Goal: Task Accomplishment & Management: Manage account settings

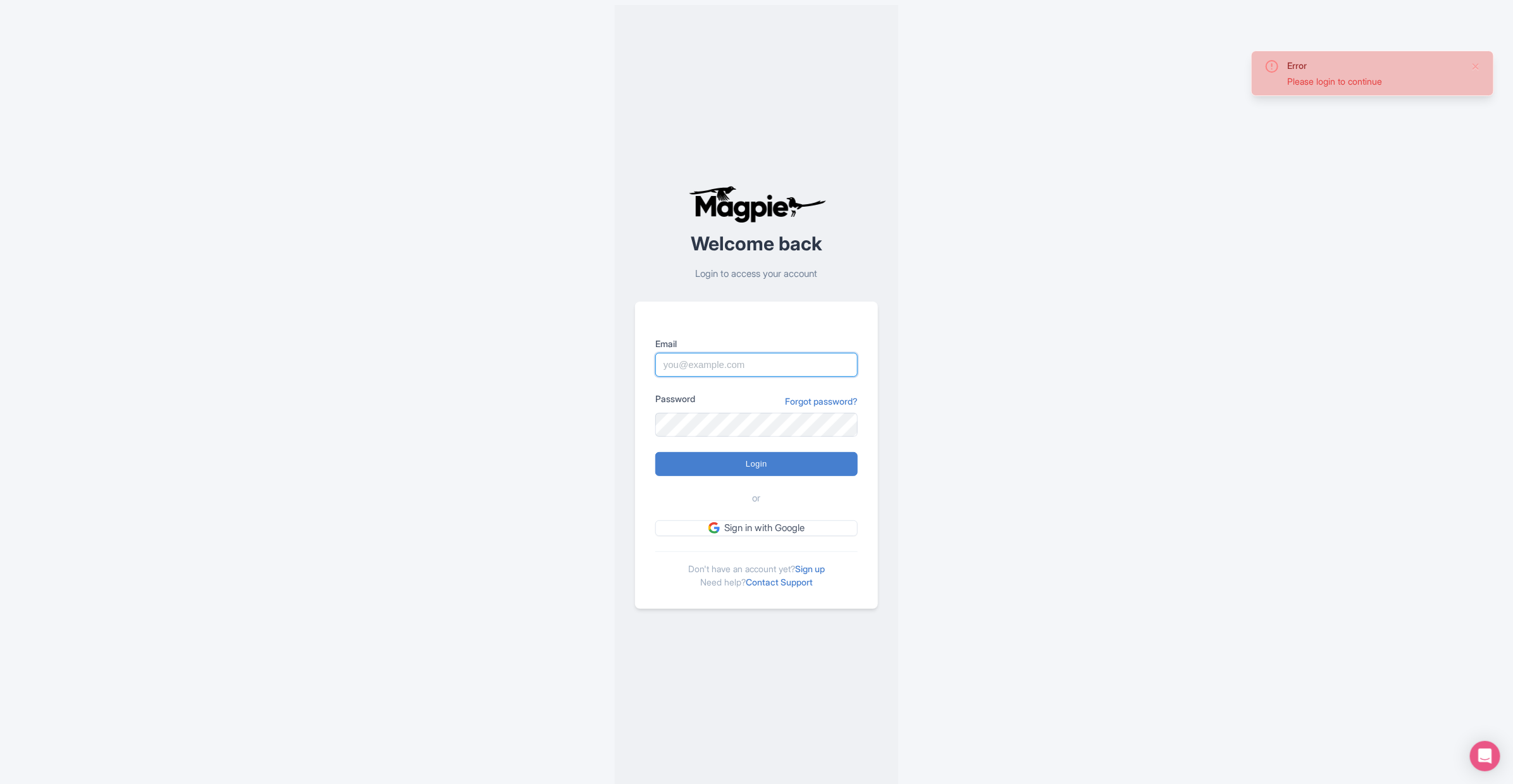
type input "[EMAIL_ADDRESS][DOMAIN_NAME]"
click at [718, 469] on input "Login" at bounding box center [756, 464] width 202 height 24
type input "Logging in..."
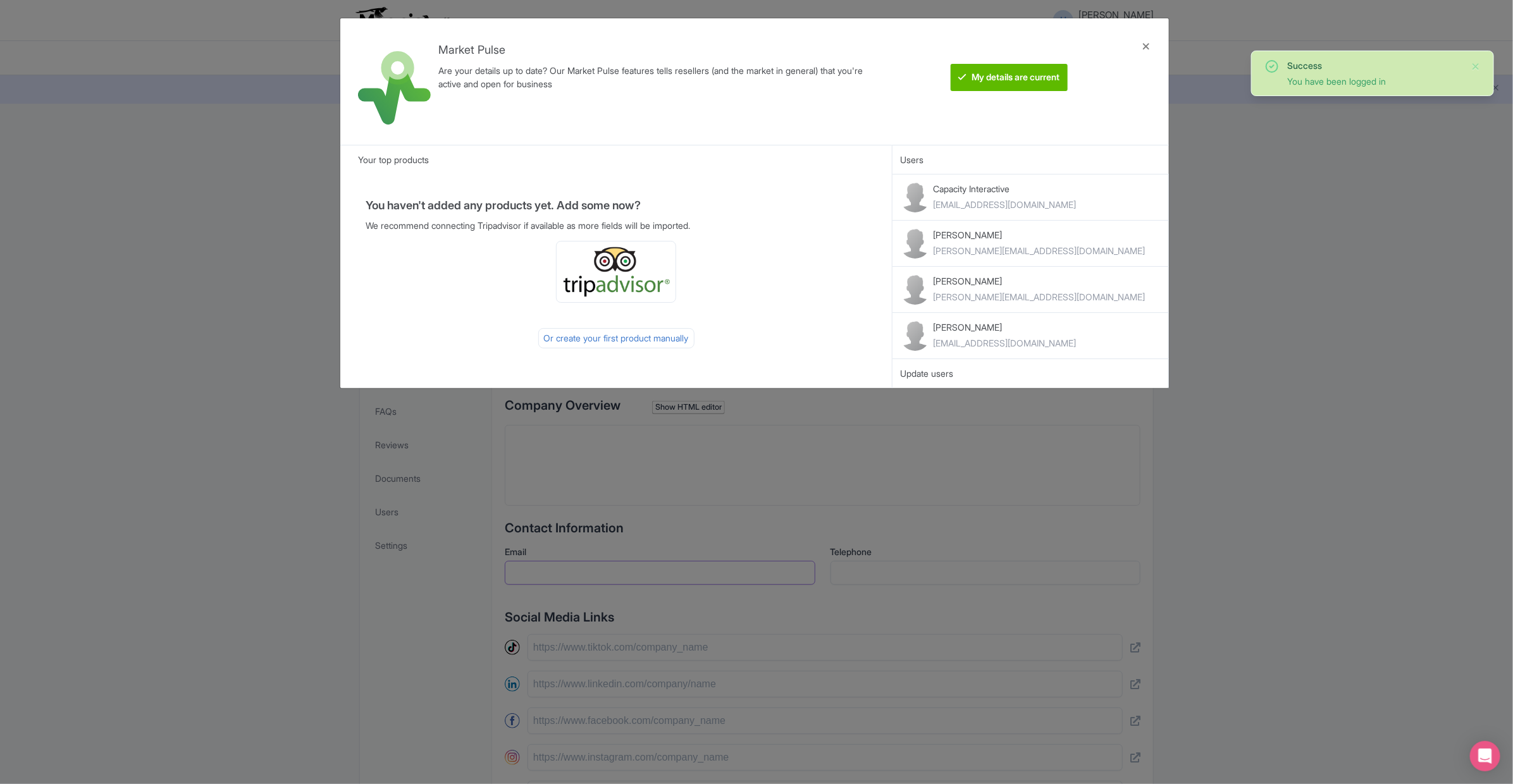
type input "harumi@capacityinteractive.com"
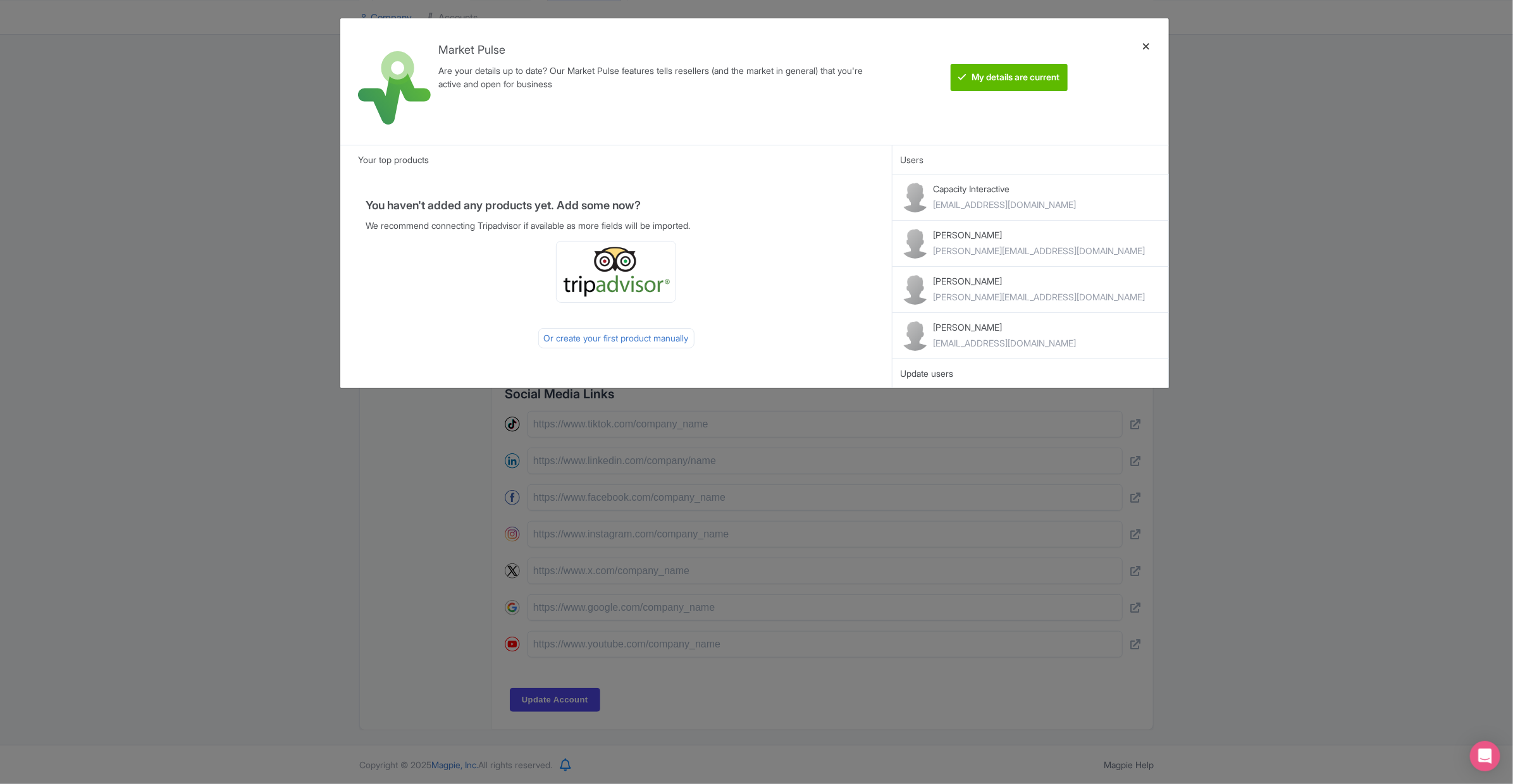
click at [1143, 51] on div at bounding box center [1146, 82] width 30 height 106
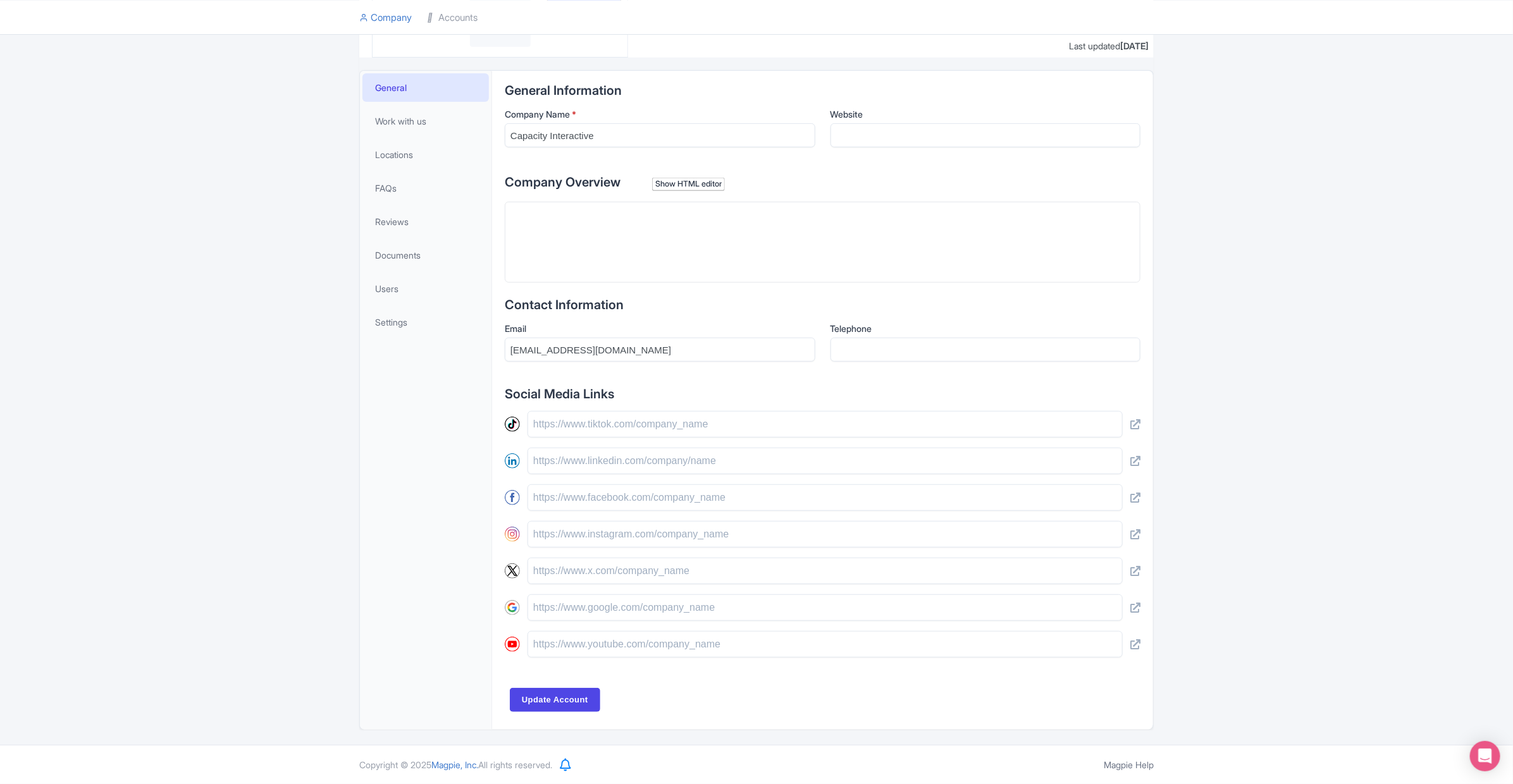
scroll to position [0, 0]
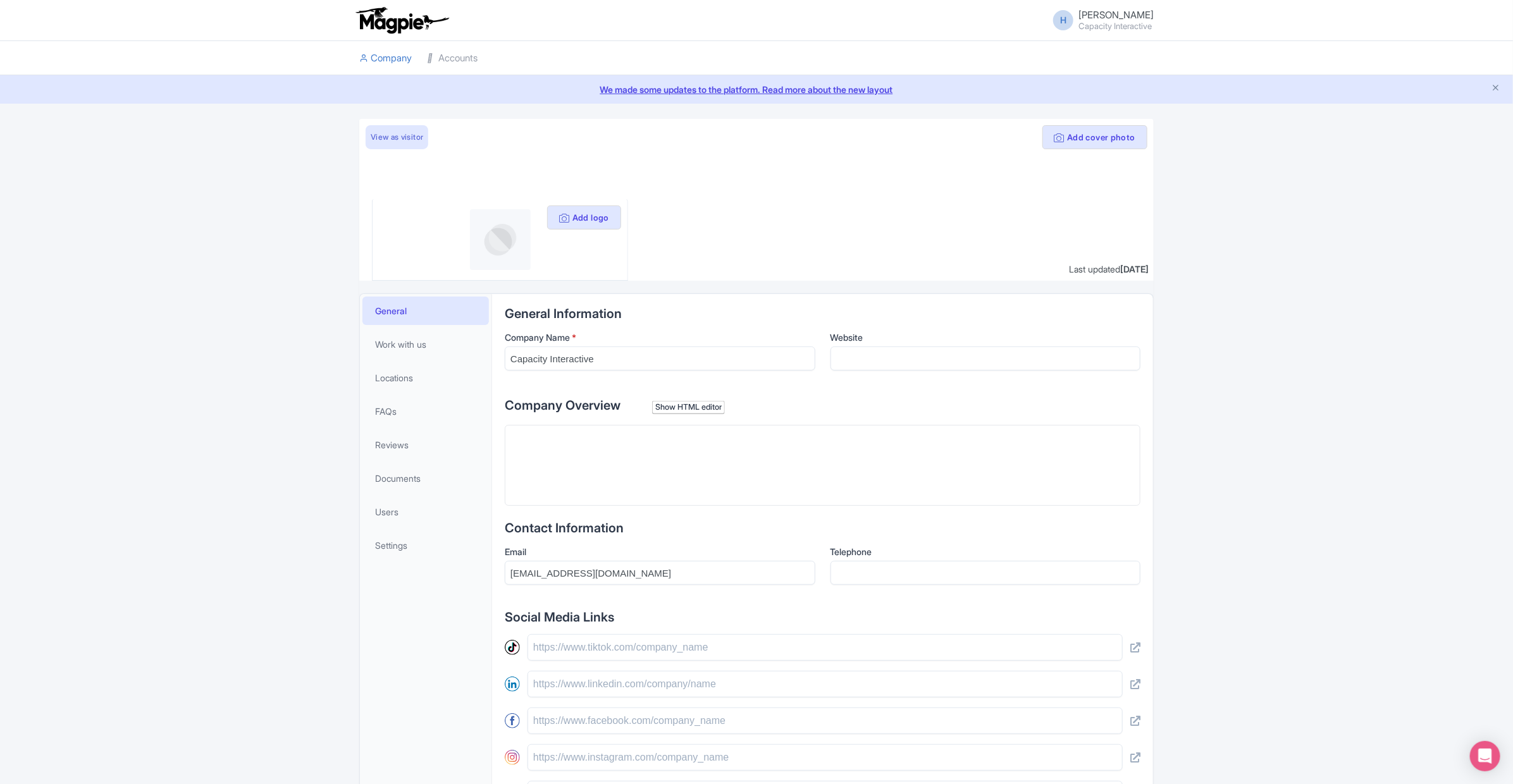
click at [1103, 13] on span "[PERSON_NAME]" at bounding box center [1116, 15] width 75 height 12
click at [1074, 98] on link "Sign out" at bounding box center [1093, 92] width 120 height 20
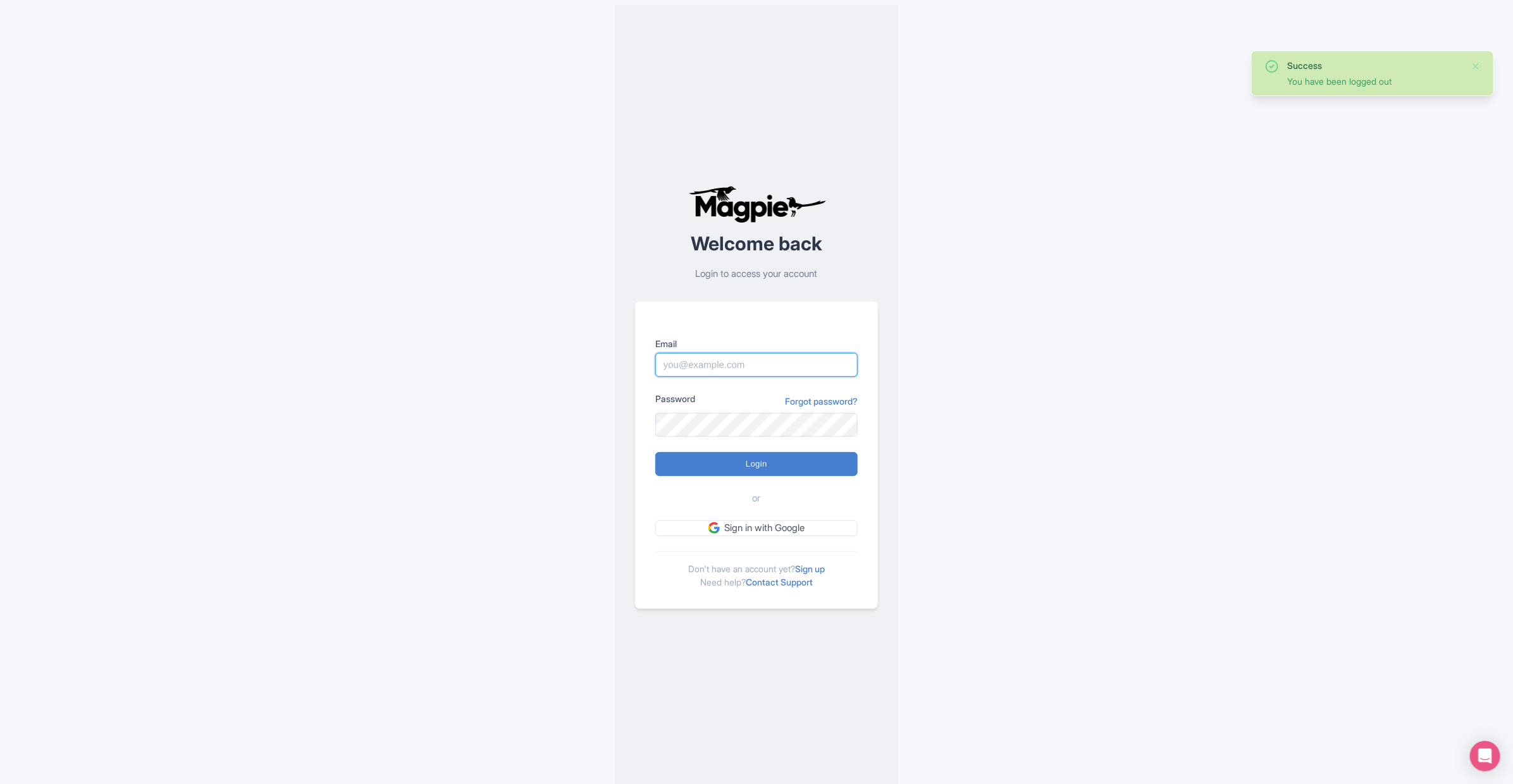
click at [716, 361] on input "Email" at bounding box center [756, 364] width 202 height 24
type input "harumi@capacityinteractive.com"
click at [766, 460] on input "Login" at bounding box center [756, 464] width 202 height 24
type input "Logging in..."
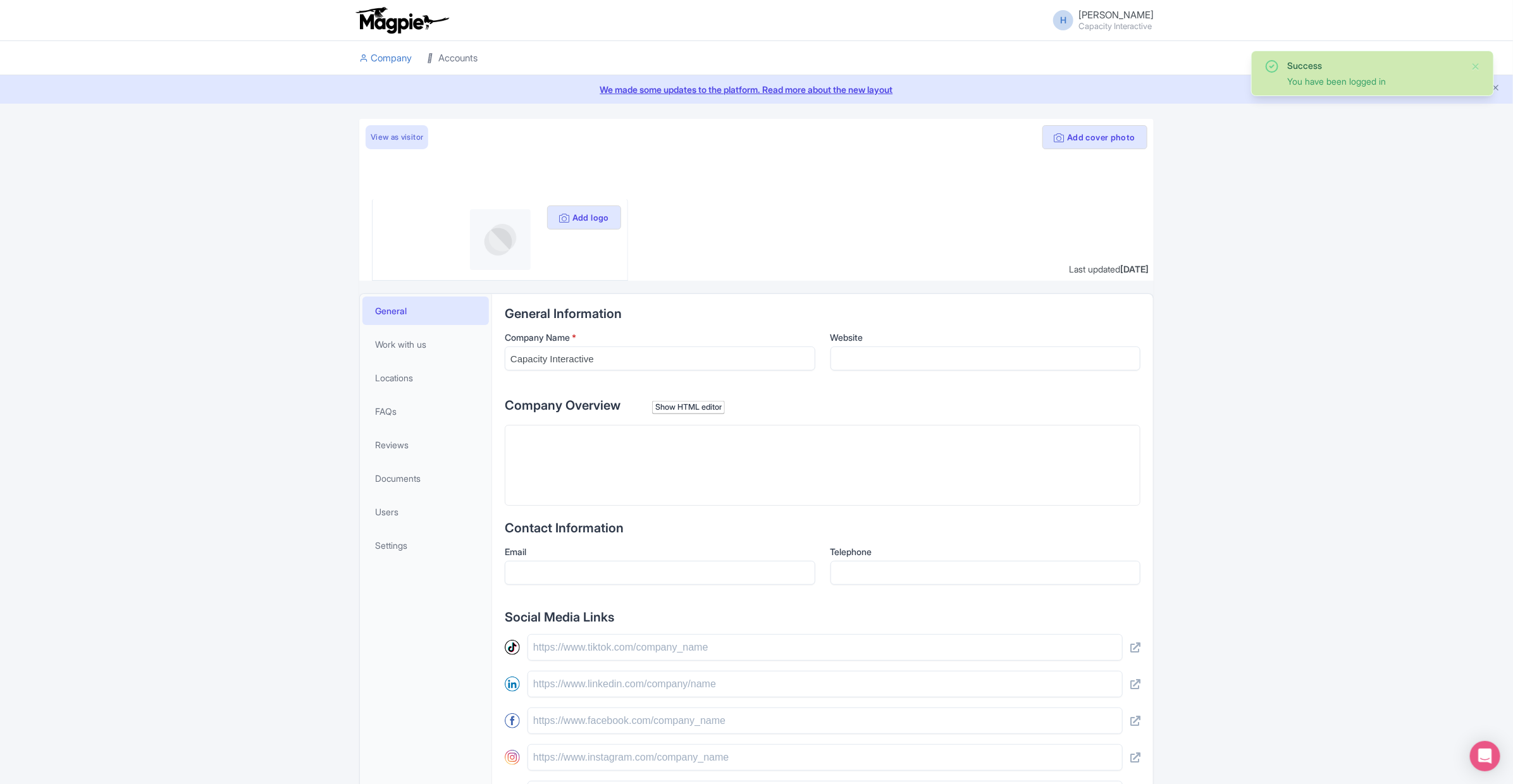
click at [431, 57] on icon at bounding box center [431, 58] width 9 height 9
click at [448, 60] on link "Accounts" at bounding box center [452, 58] width 51 height 35
type input "[EMAIL_ADDRESS][DOMAIN_NAME]"
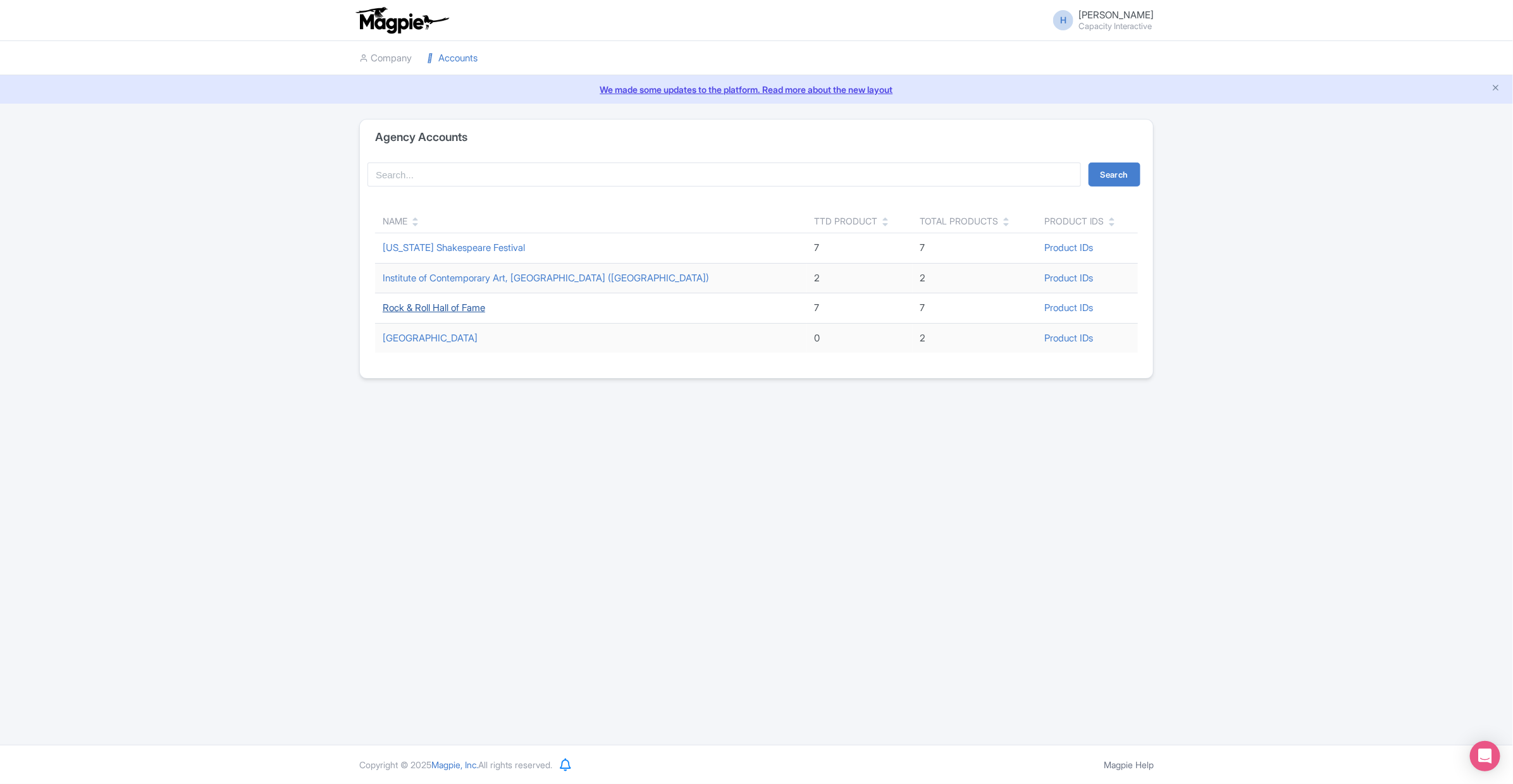
click at [428, 307] on link "Rock & Roll Hall of Fame" at bounding box center [434, 308] width 102 height 12
click at [401, 240] on td "[US_STATE] Shakespeare Festival" at bounding box center [590, 248] width 432 height 30
click at [401, 248] on link "[US_STATE] Shakespeare Festival" at bounding box center [454, 247] width 142 height 12
click at [401, 339] on link "Park Avenue Armory" at bounding box center [430, 338] width 95 height 12
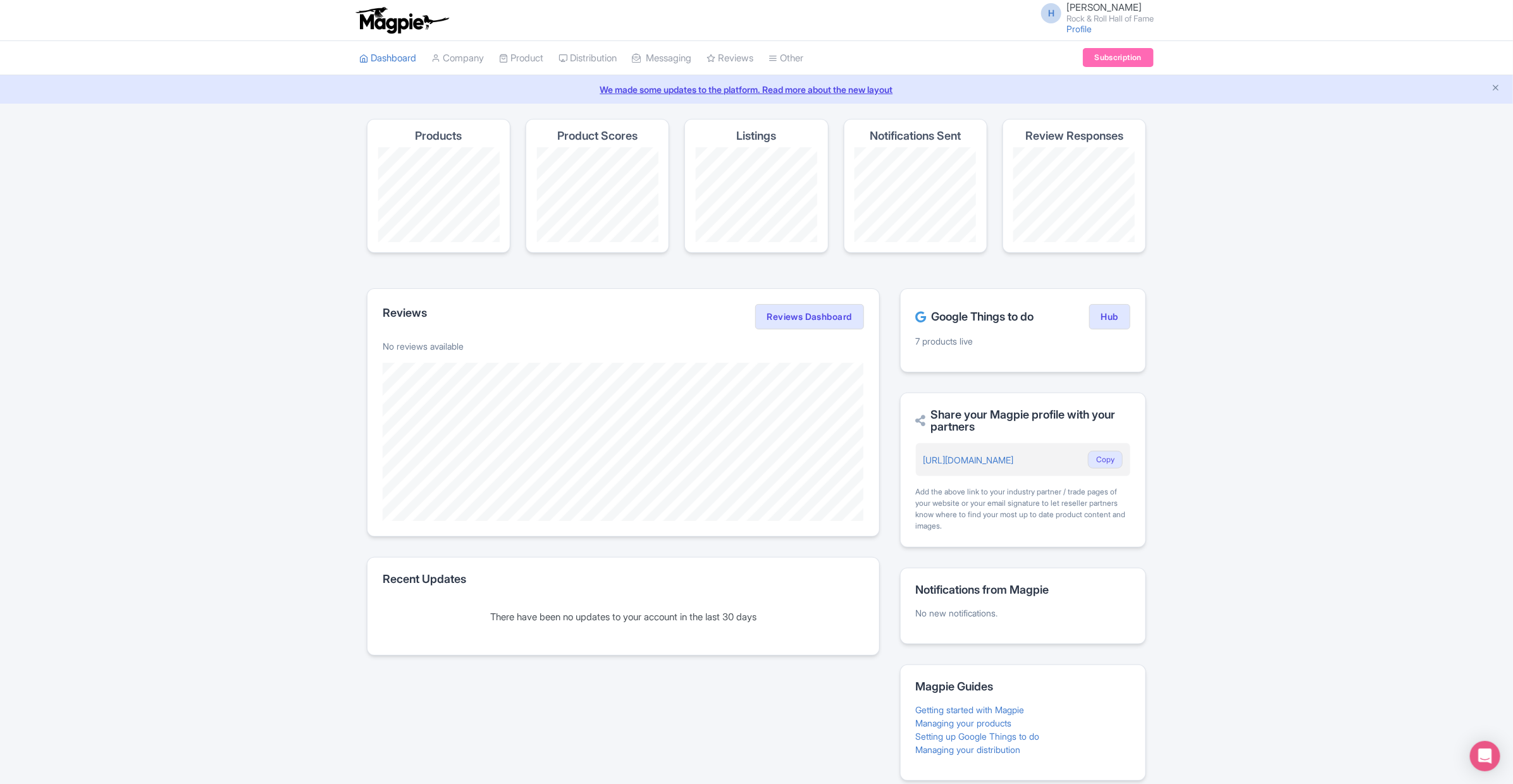
click at [1163, 60] on div "Dashboard Company Product My Products Image Library Rate Sheets Distribution Ma…" at bounding box center [756, 58] width 1513 height 35
click at [1108, 60] on link "Subscription" at bounding box center [1118, 57] width 71 height 19
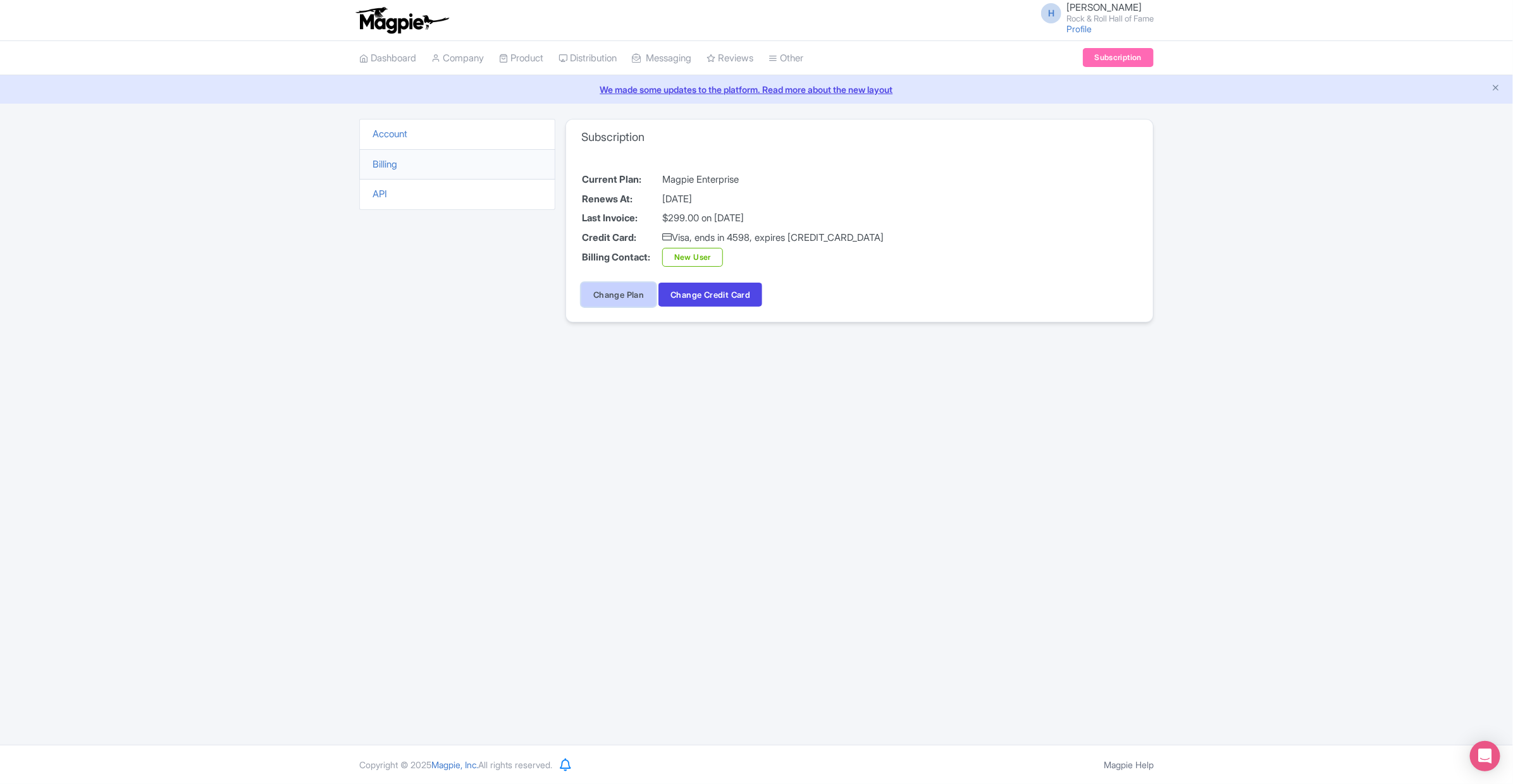
click at [603, 292] on link "Change Plan" at bounding box center [618, 294] width 74 height 24
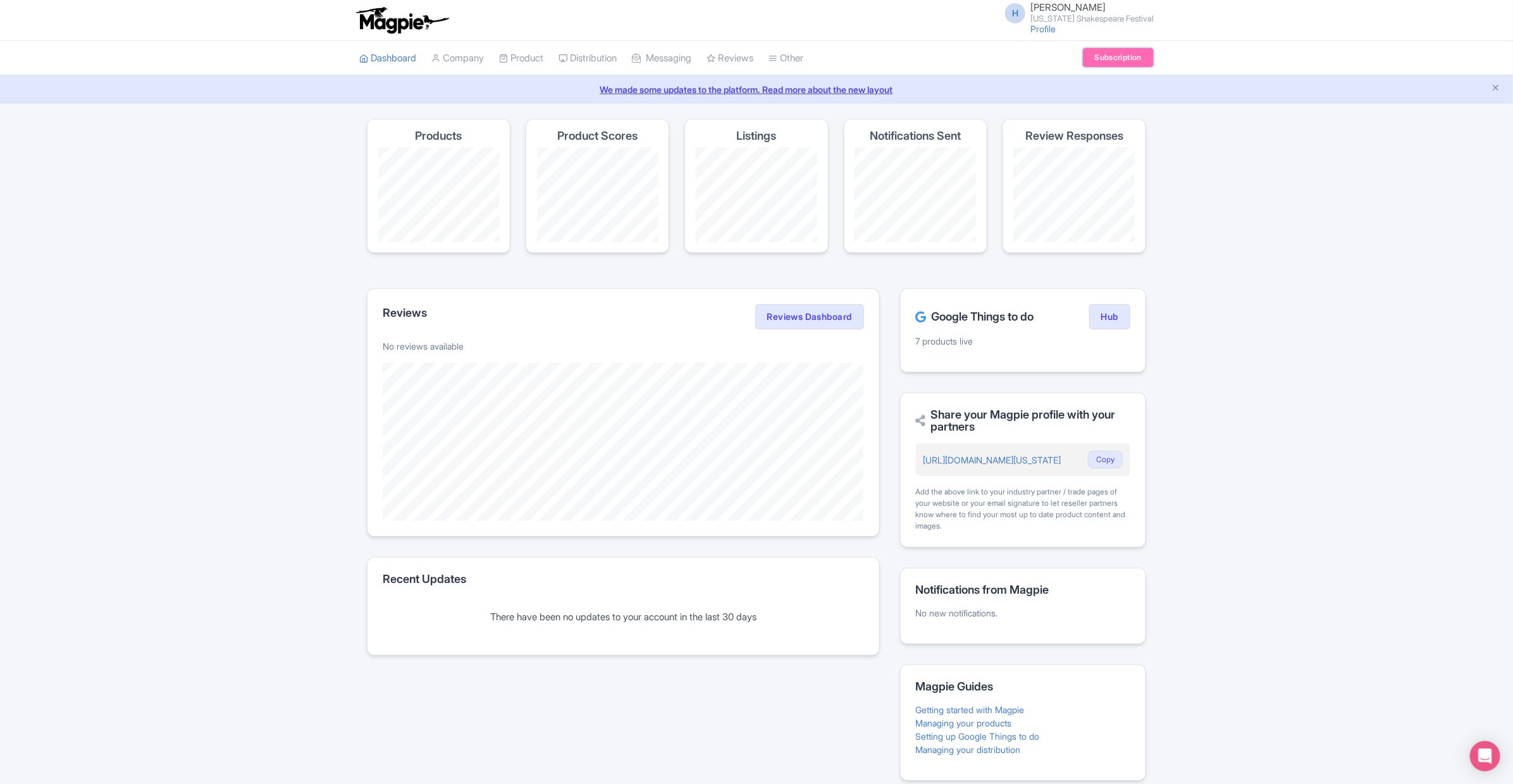
click at [1121, 62] on link "Subscription" at bounding box center [1118, 57] width 71 height 19
click at [1098, 53] on link "Subscription" at bounding box center [1118, 57] width 71 height 19
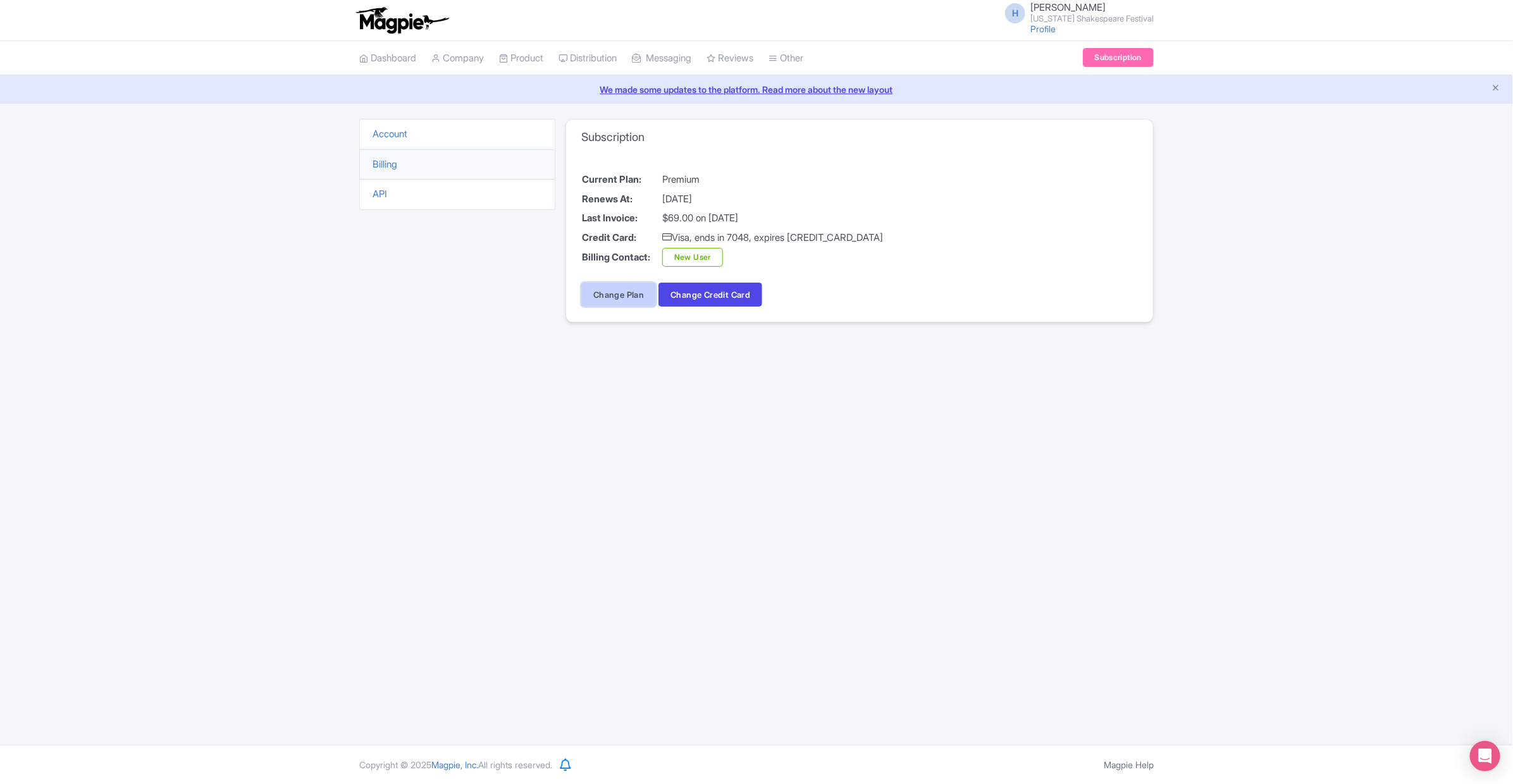
click at [615, 296] on link "Change Plan" at bounding box center [618, 294] width 74 height 24
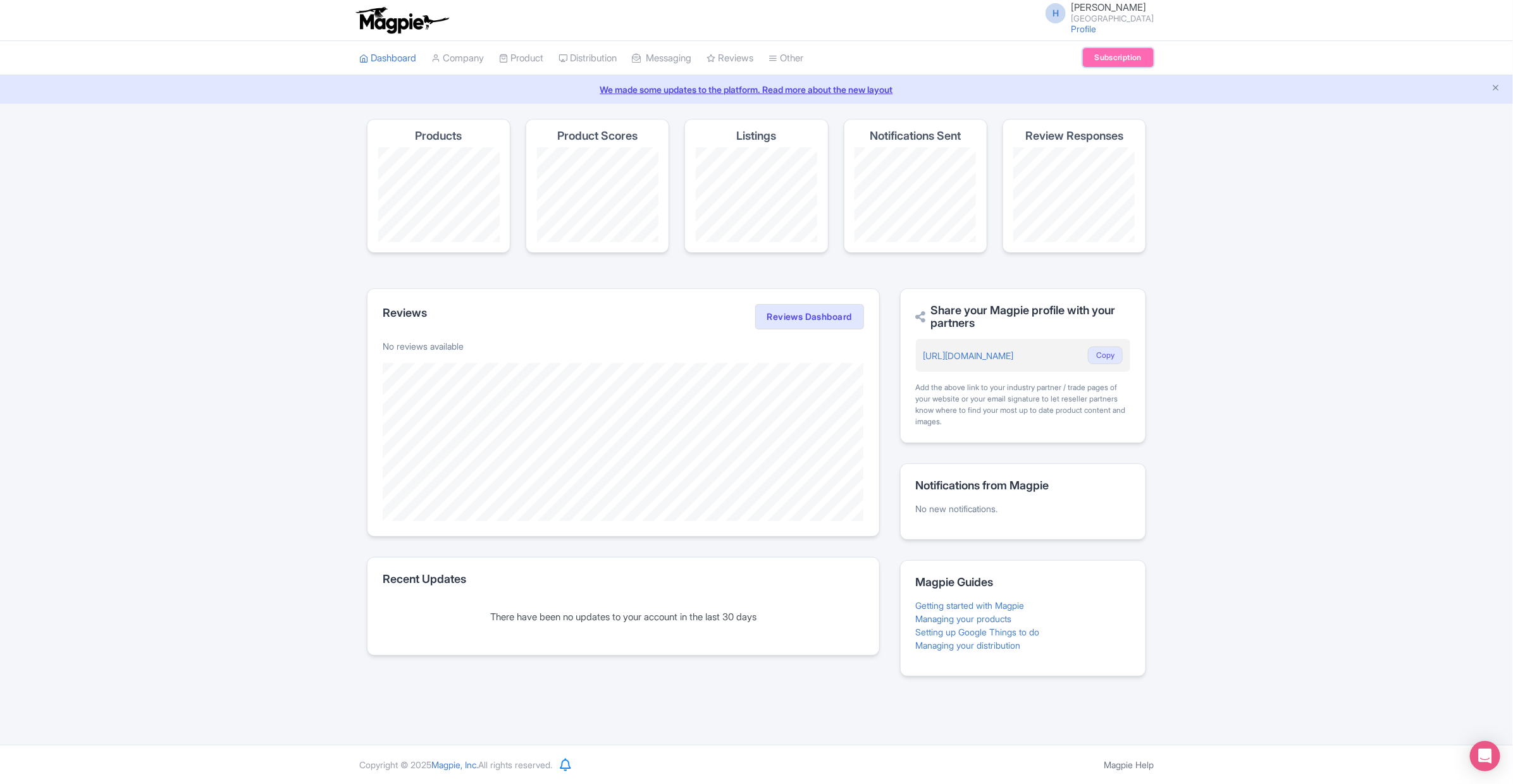
click at [1113, 63] on link "Subscription" at bounding box center [1118, 57] width 71 height 19
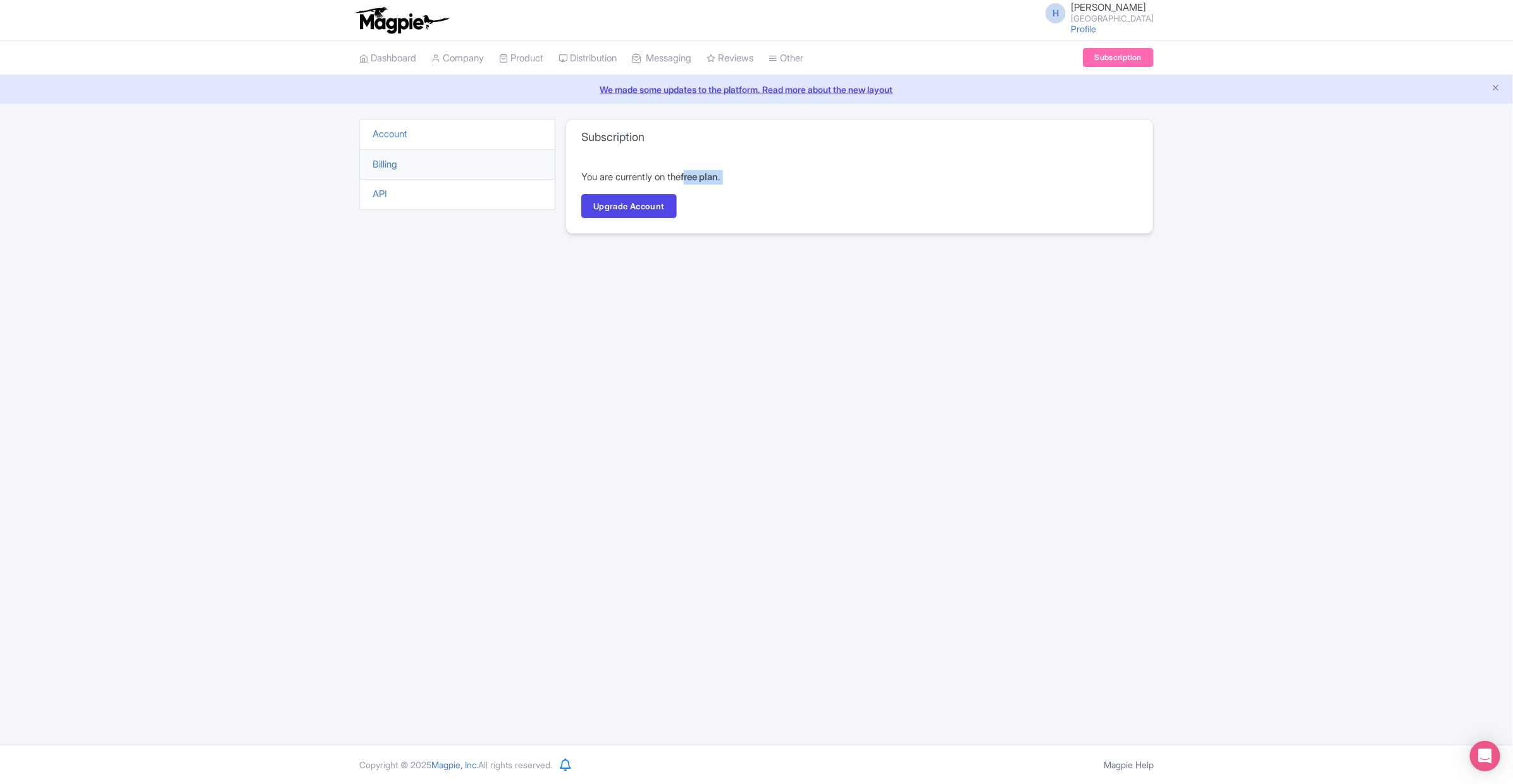
drag, startPoint x: 694, startPoint y: 179, endPoint x: 751, endPoint y: 186, distance: 57.4
click at [751, 186] on div "You are currently on the free plan . Upgrade Account" at bounding box center [859, 194] width 587 height 79
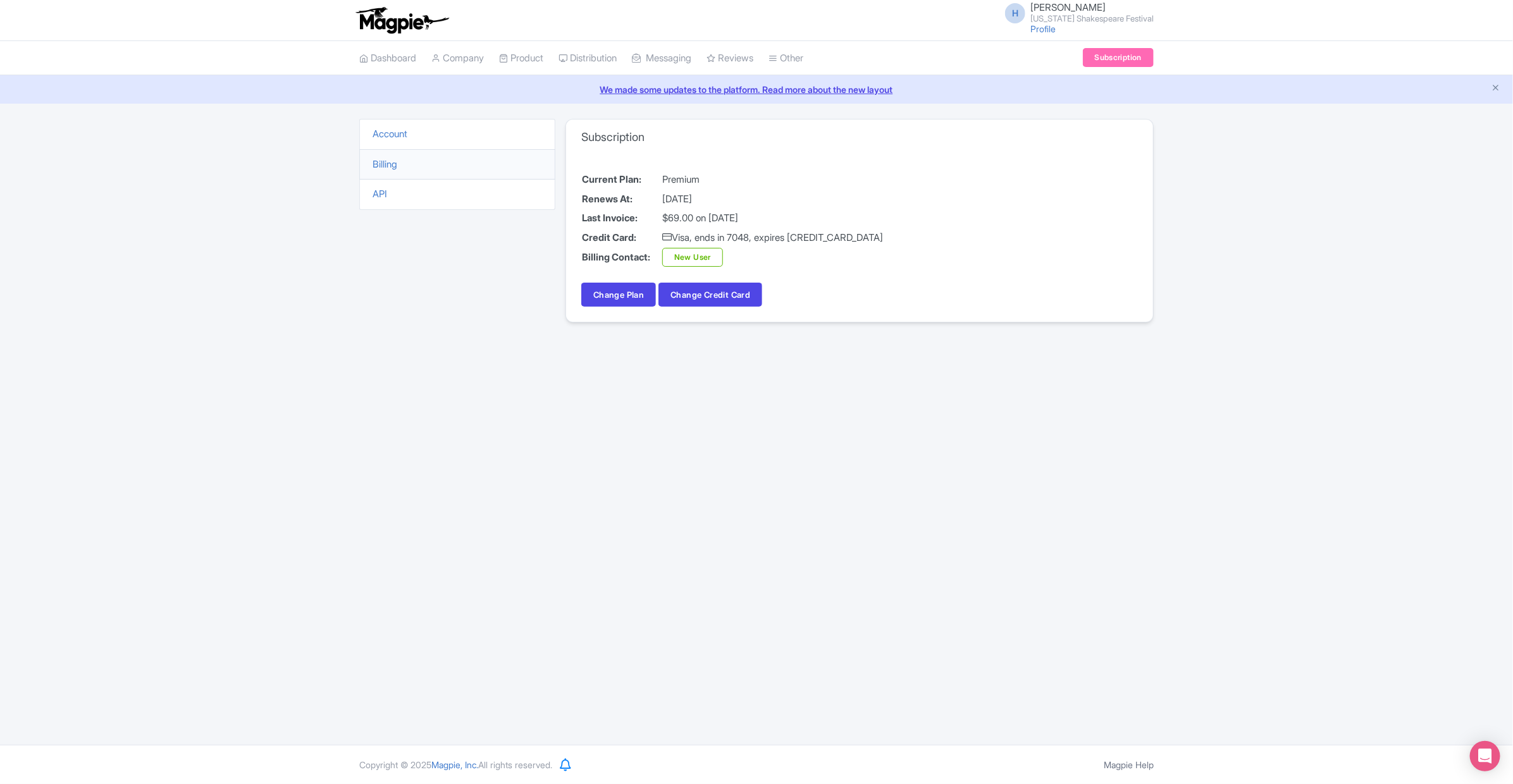
drag, startPoint x: 671, startPoint y: 216, endPoint x: 800, endPoint y: 217, distance: 129.0
click at [800, 217] on td "$69.00 on [DATE]" at bounding box center [772, 218] width 222 height 20
click at [690, 216] on td "$69.00 on [DATE]" at bounding box center [772, 218] width 222 height 20
drag, startPoint x: 663, startPoint y: 217, endPoint x: 787, endPoint y: 210, distance: 124.2
click at [787, 210] on td "$69.00 on [DATE]" at bounding box center [772, 218] width 222 height 20
